Goal: Task Accomplishment & Management: Use online tool/utility

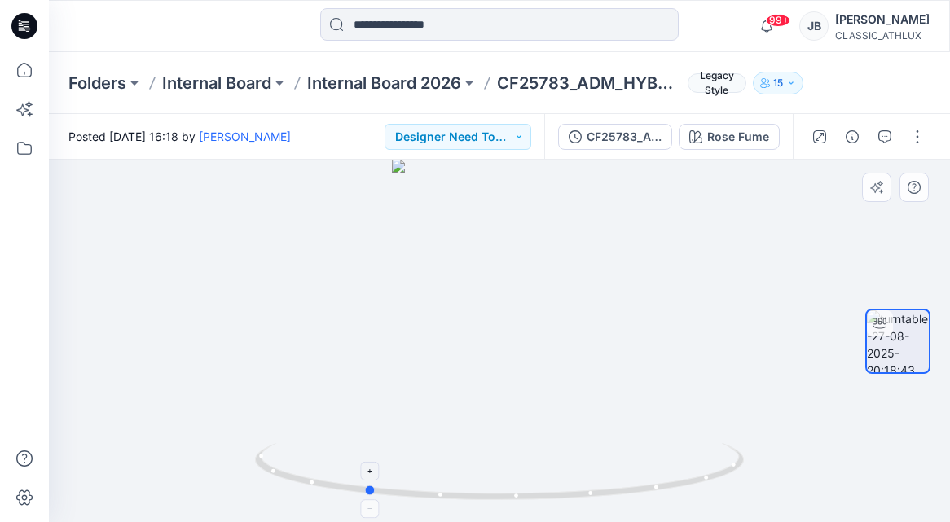
drag, startPoint x: 532, startPoint y: 495, endPoint x: 398, endPoint y: 467, distance: 136.6
click at [398, 467] on icon at bounding box center [501, 473] width 493 height 61
drag, startPoint x: 516, startPoint y: 493, endPoint x: 674, endPoint y: 420, distance: 173.9
click at [674, 424] on div at bounding box center [499, 341] width 901 height 362
drag, startPoint x: 584, startPoint y: 495, endPoint x: 592, endPoint y: 463, distance: 33.6
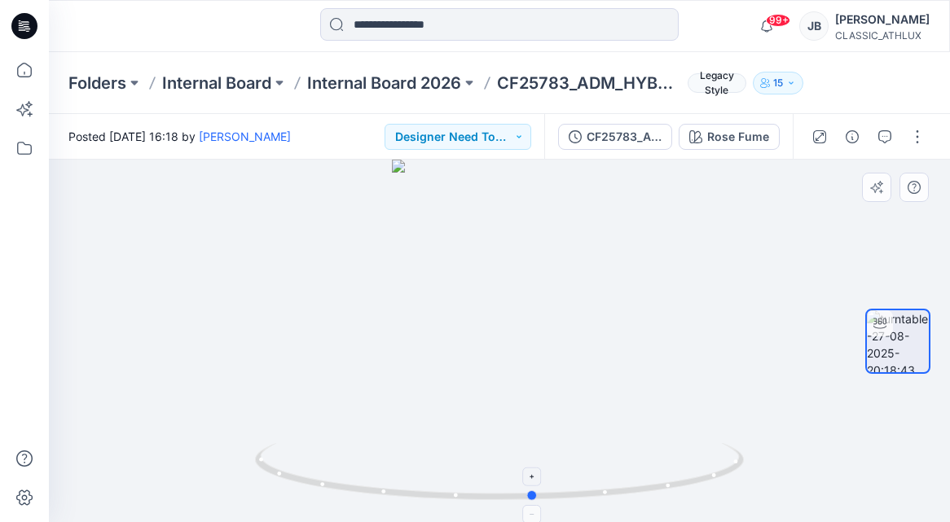
click at [592, 463] on icon at bounding box center [501, 473] width 493 height 61
drag, startPoint x: 526, startPoint y: 489, endPoint x: 452, endPoint y: 477, distance: 75.0
click at [452, 477] on icon at bounding box center [501, 473] width 493 height 61
drag, startPoint x: 574, startPoint y: 501, endPoint x: 718, endPoint y: 423, distance: 164.0
click at [718, 423] on div at bounding box center [499, 341] width 901 height 362
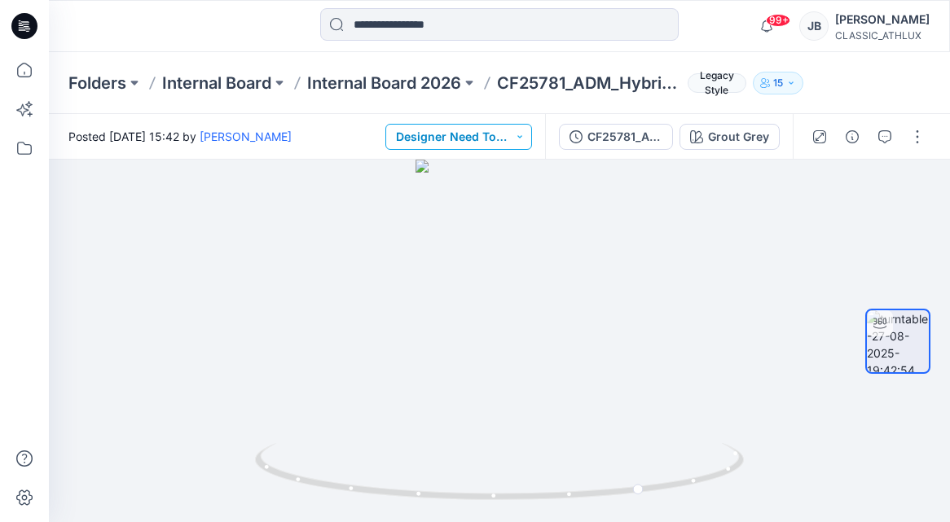
click at [516, 140] on button "Designer Need To Review" at bounding box center [458, 137] width 147 height 26
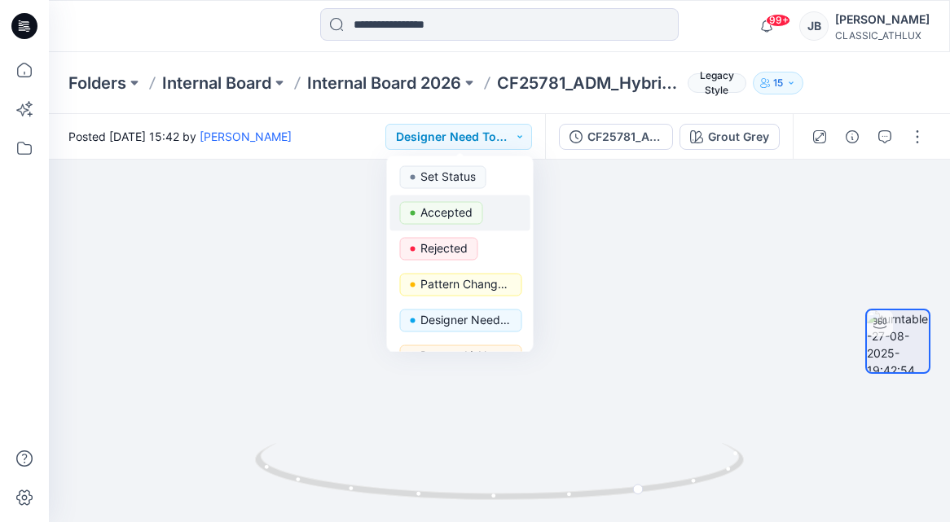
click at [448, 205] on p "Accepted" at bounding box center [446, 212] width 52 height 21
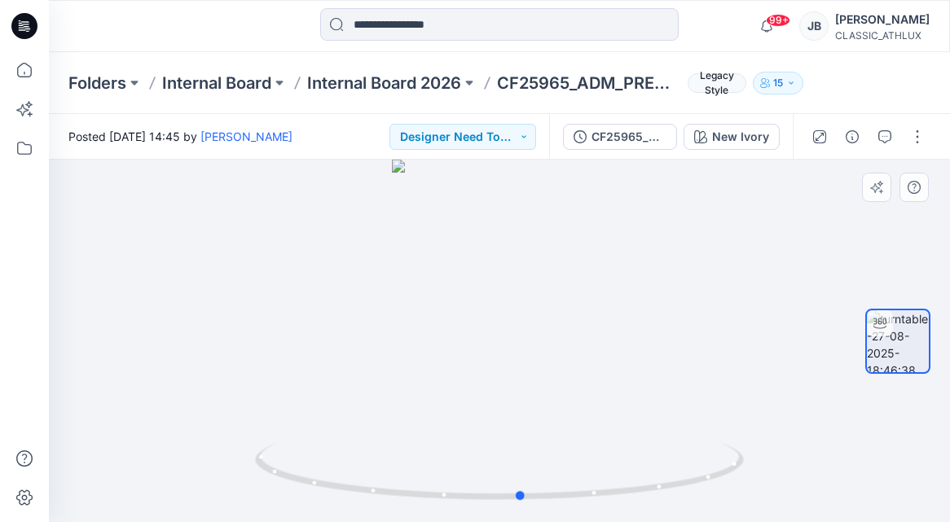
drag, startPoint x: 493, startPoint y: 413, endPoint x: 515, endPoint y: 349, distance: 68.0
click at [515, 349] on div at bounding box center [499, 341] width 901 height 362
click at [490, 131] on button "Designer Need To Review" at bounding box center [462, 137] width 147 height 26
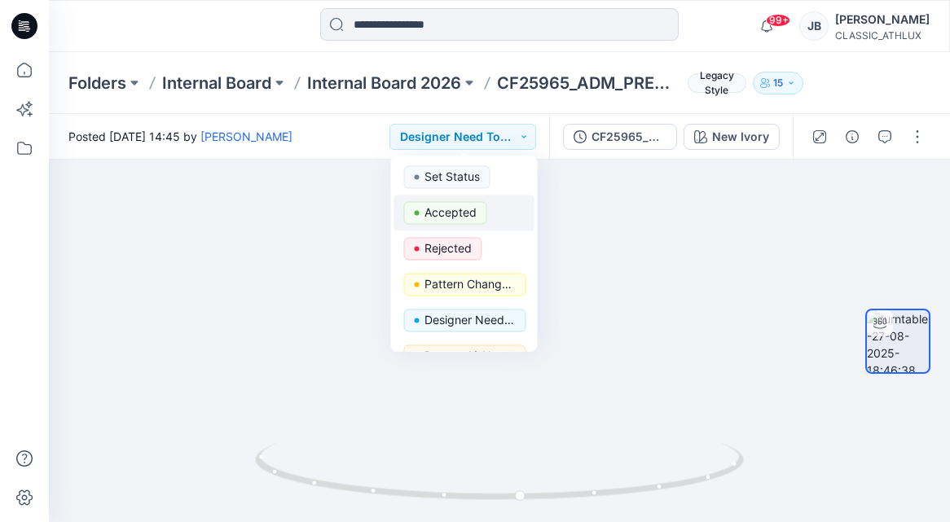
click at [481, 214] on span "Accepted" at bounding box center [445, 213] width 83 height 23
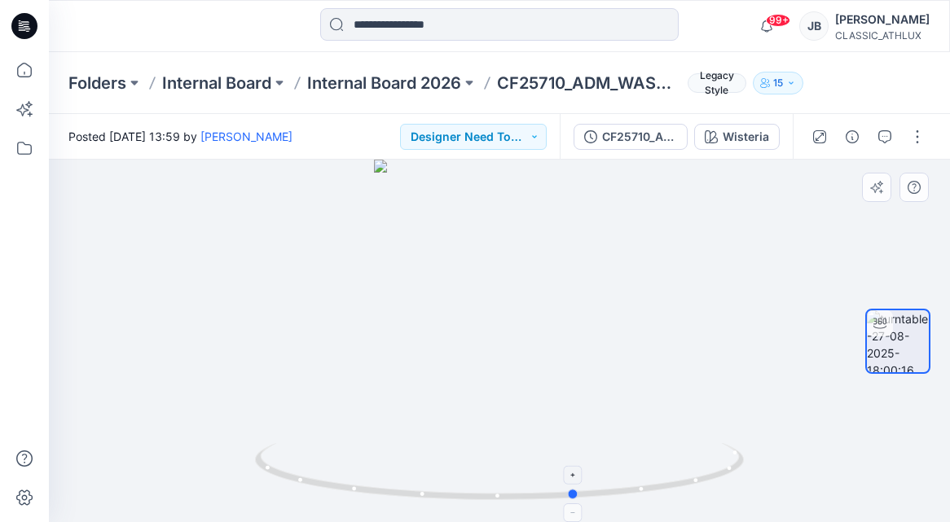
drag, startPoint x: 562, startPoint y: 493, endPoint x: 632, endPoint y: 472, distance: 73.2
click at [632, 472] on icon at bounding box center [501, 473] width 493 height 61
click at [513, 140] on button "Designer Need To Review" at bounding box center [473, 137] width 147 height 26
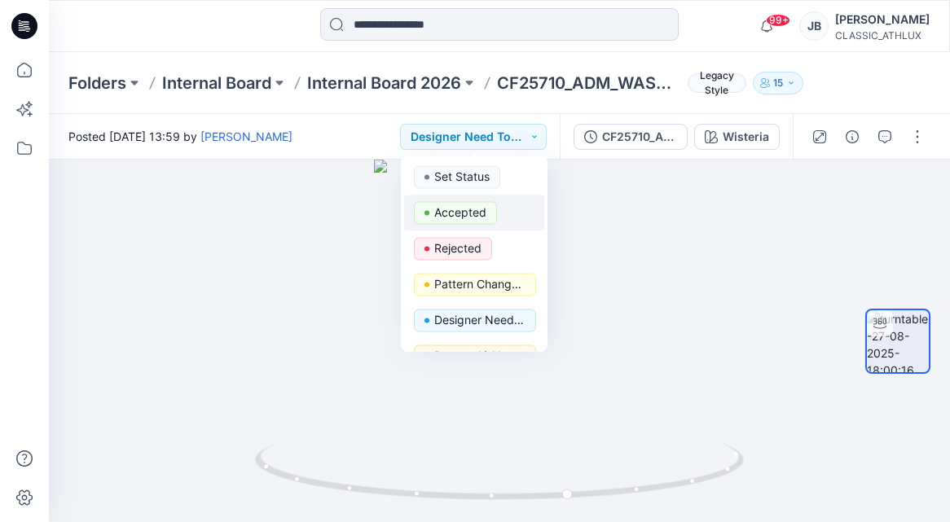
click at [479, 209] on p "Accepted" at bounding box center [460, 212] width 52 height 21
